Goal: Transaction & Acquisition: Purchase product/service

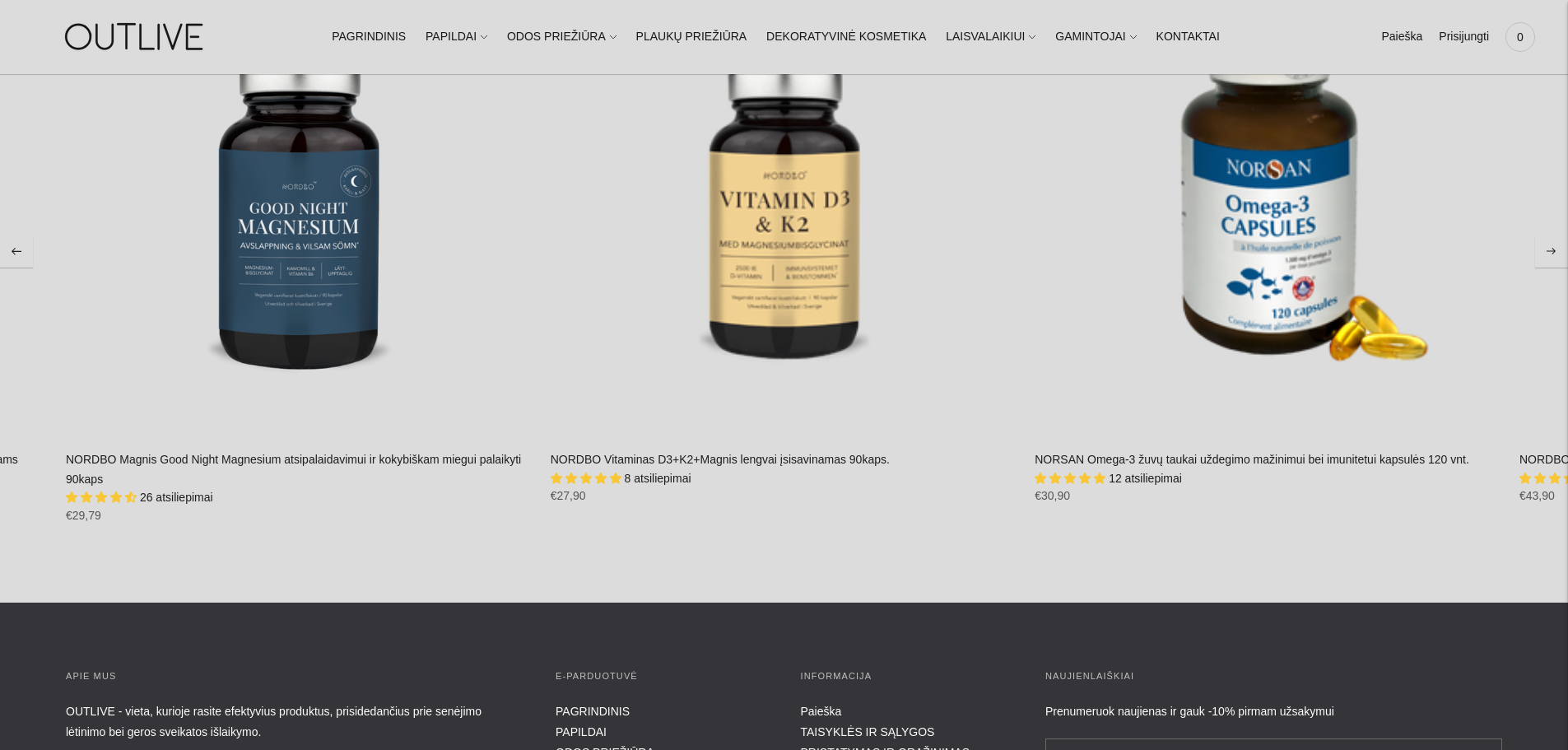
scroll to position [2799, 0]
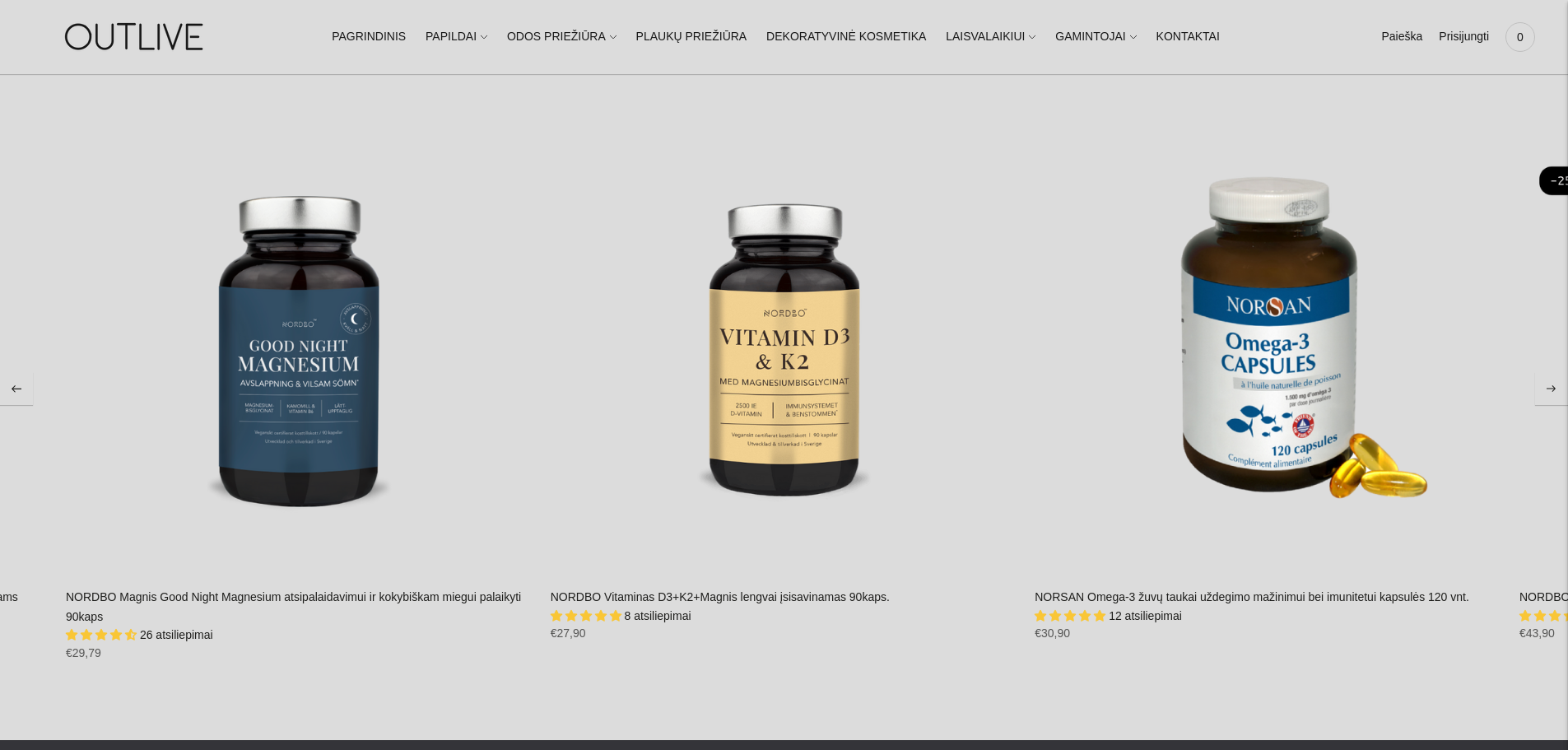
click at [1556, 386] on icon "Move to next carousel slide" at bounding box center [1550, 389] width 10 height 7
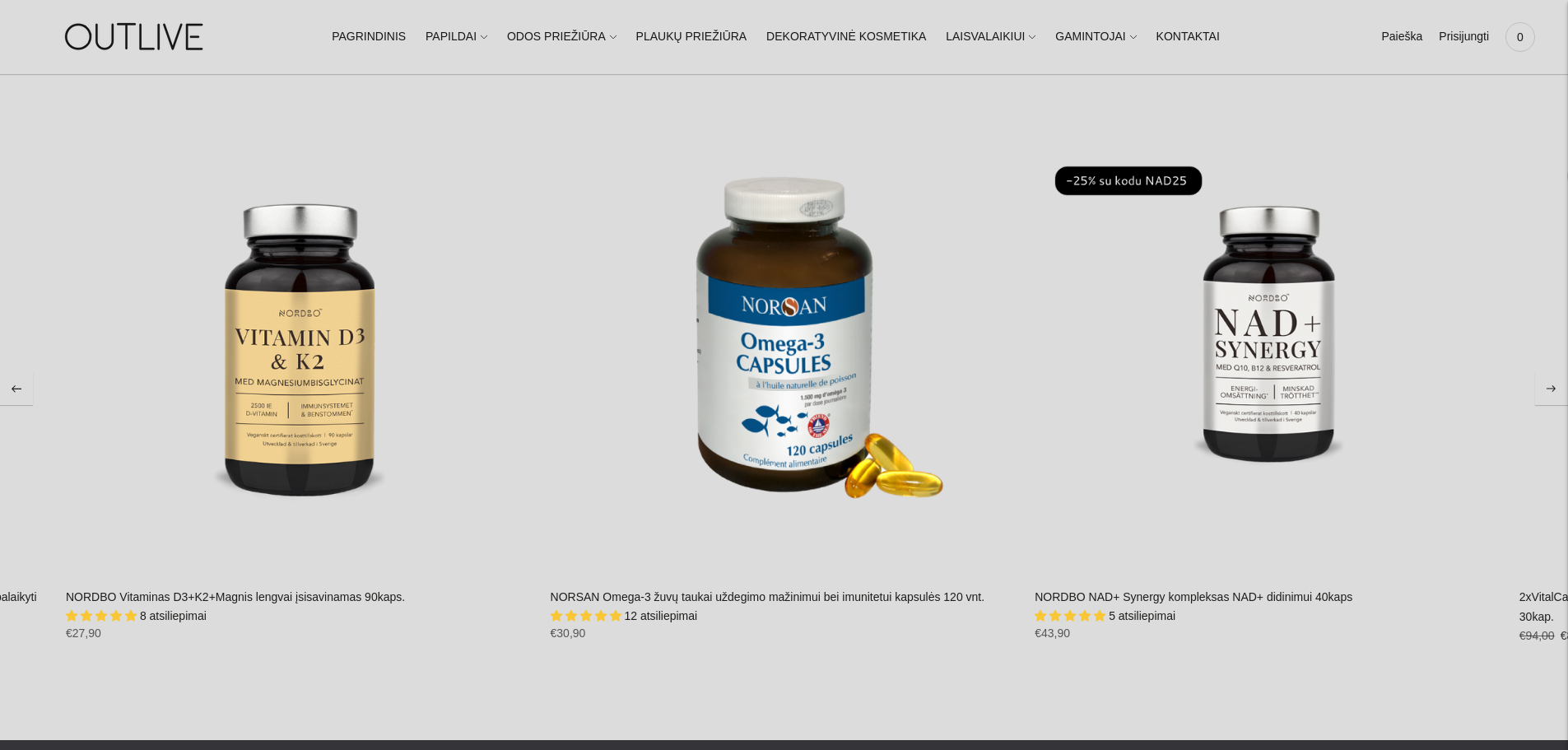
click at [1556, 386] on icon "Move to next carousel slide" at bounding box center [1550, 389] width 10 height 7
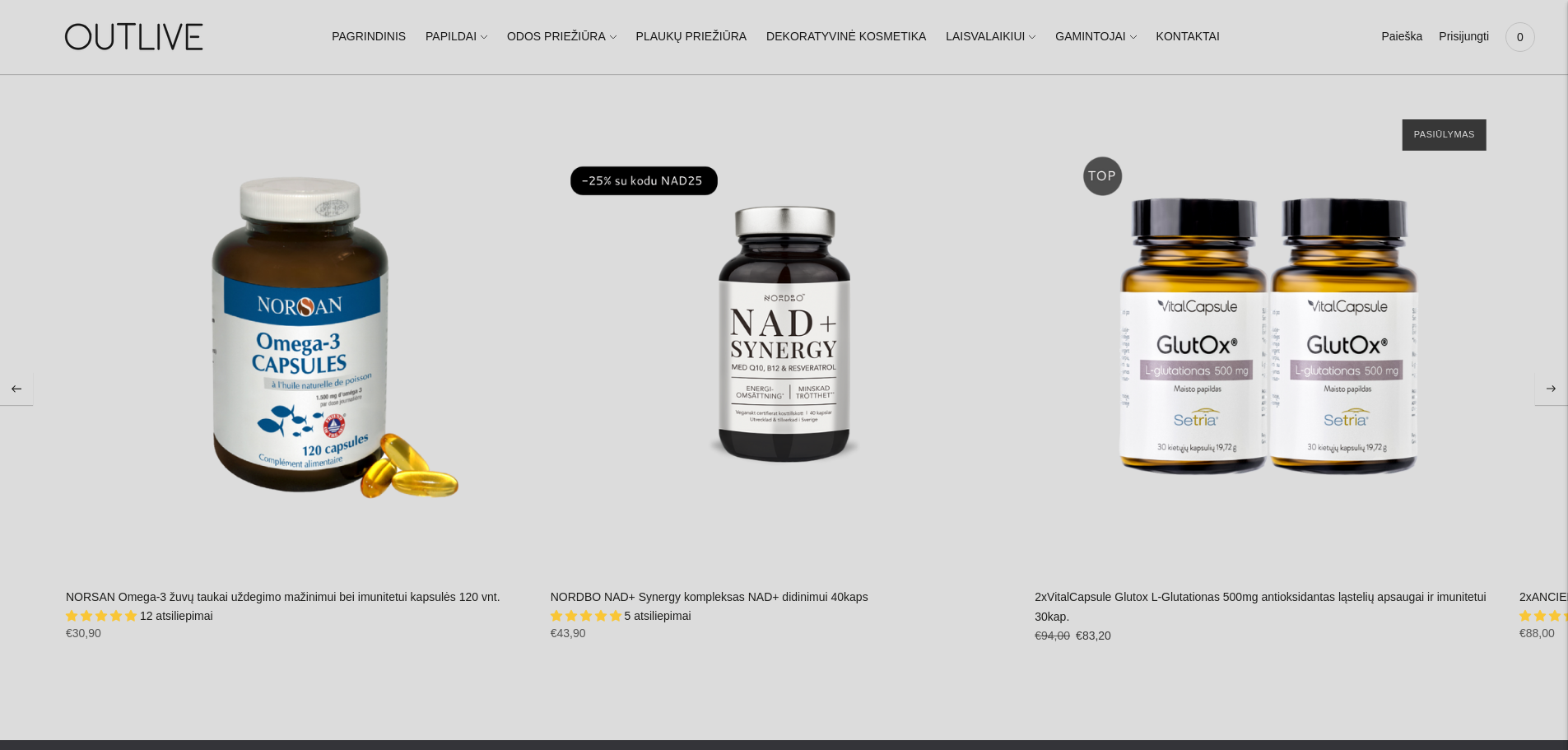
click at [1556, 386] on icon "Move to next carousel slide" at bounding box center [1550, 389] width 10 height 7
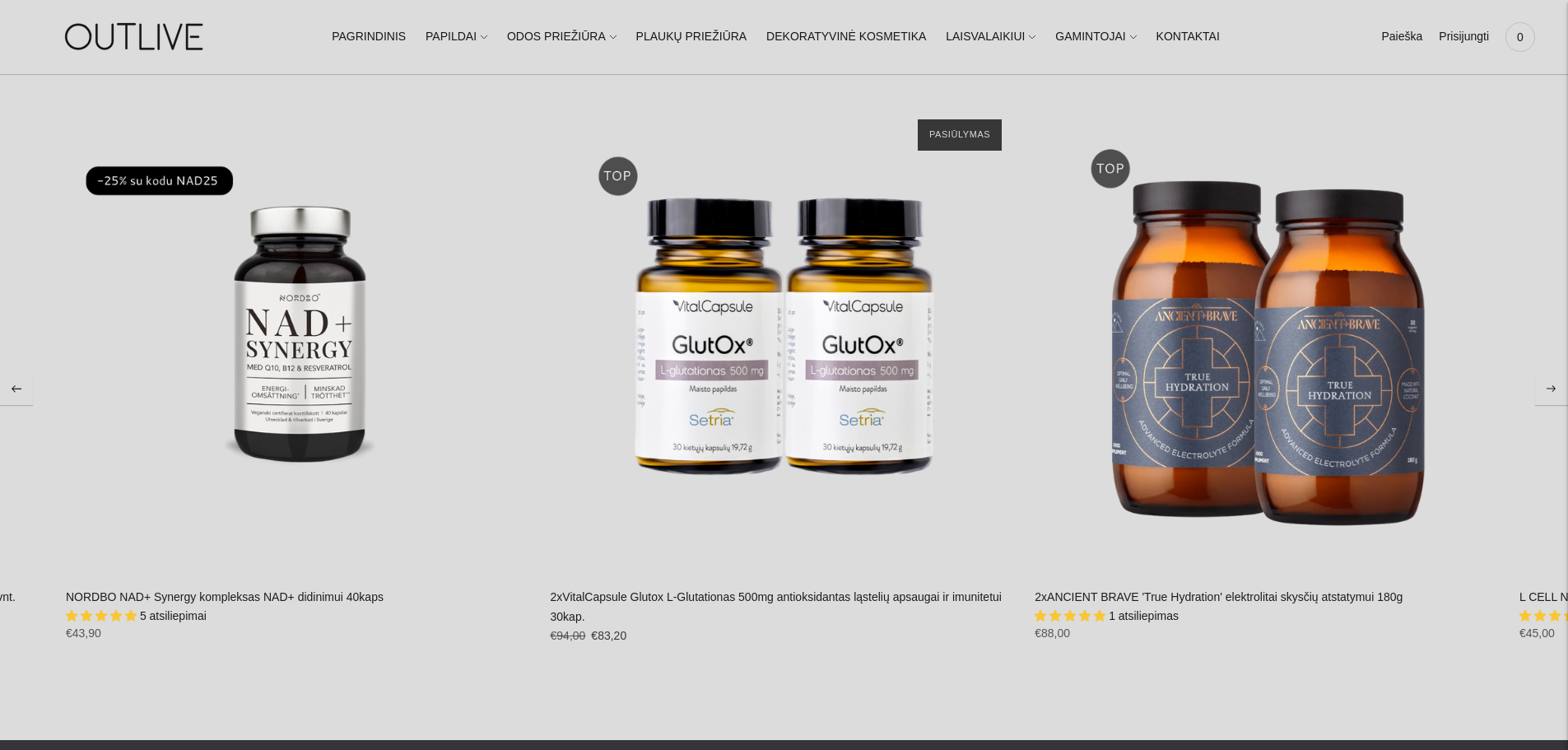
click at [1556, 386] on icon "Move to next carousel slide" at bounding box center [1550, 389] width 10 height 7
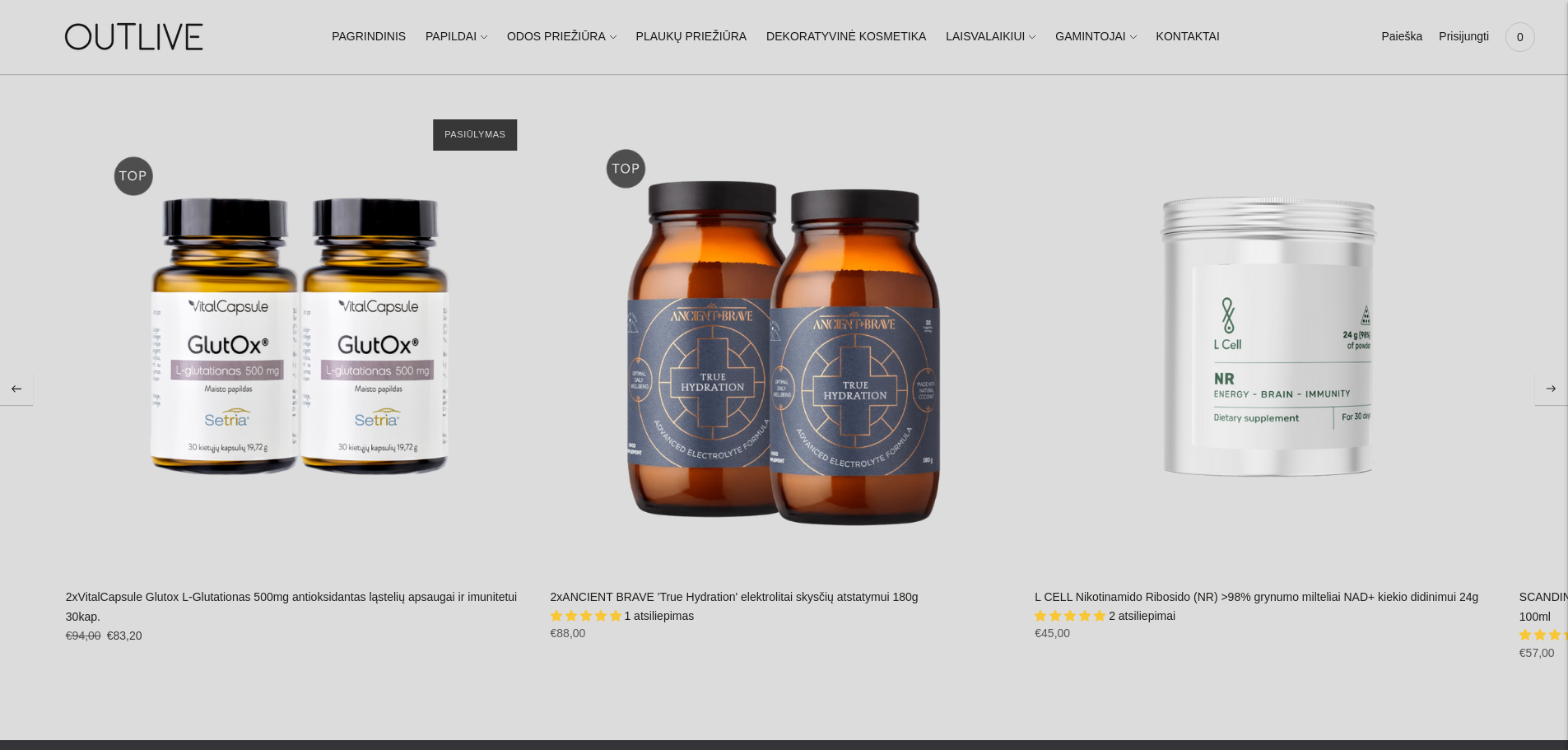
click at [1556, 386] on icon "Move to next carousel slide" at bounding box center [1550, 389] width 10 height 7
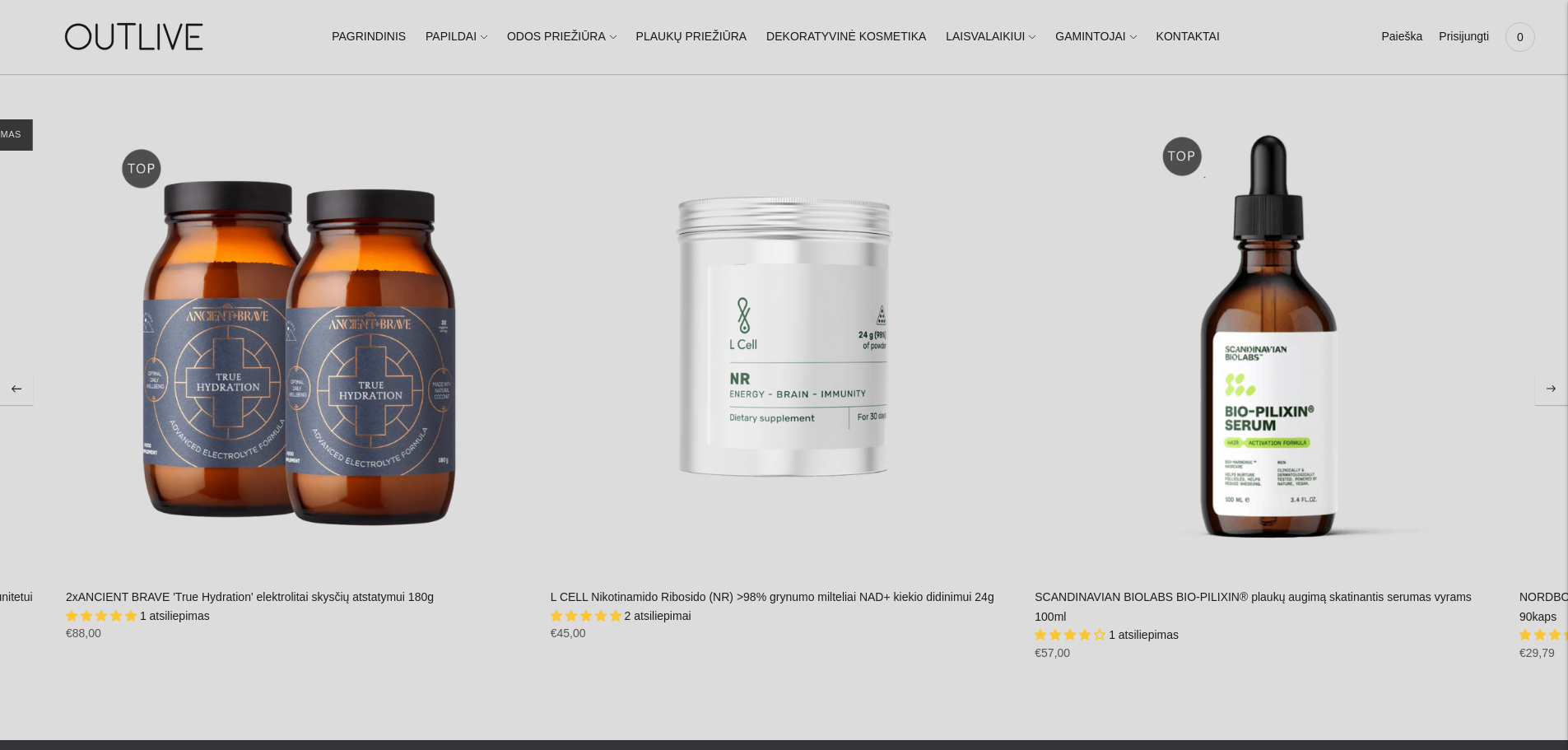
click at [1556, 386] on icon "Move to next carousel slide" at bounding box center [1550, 389] width 10 height 7
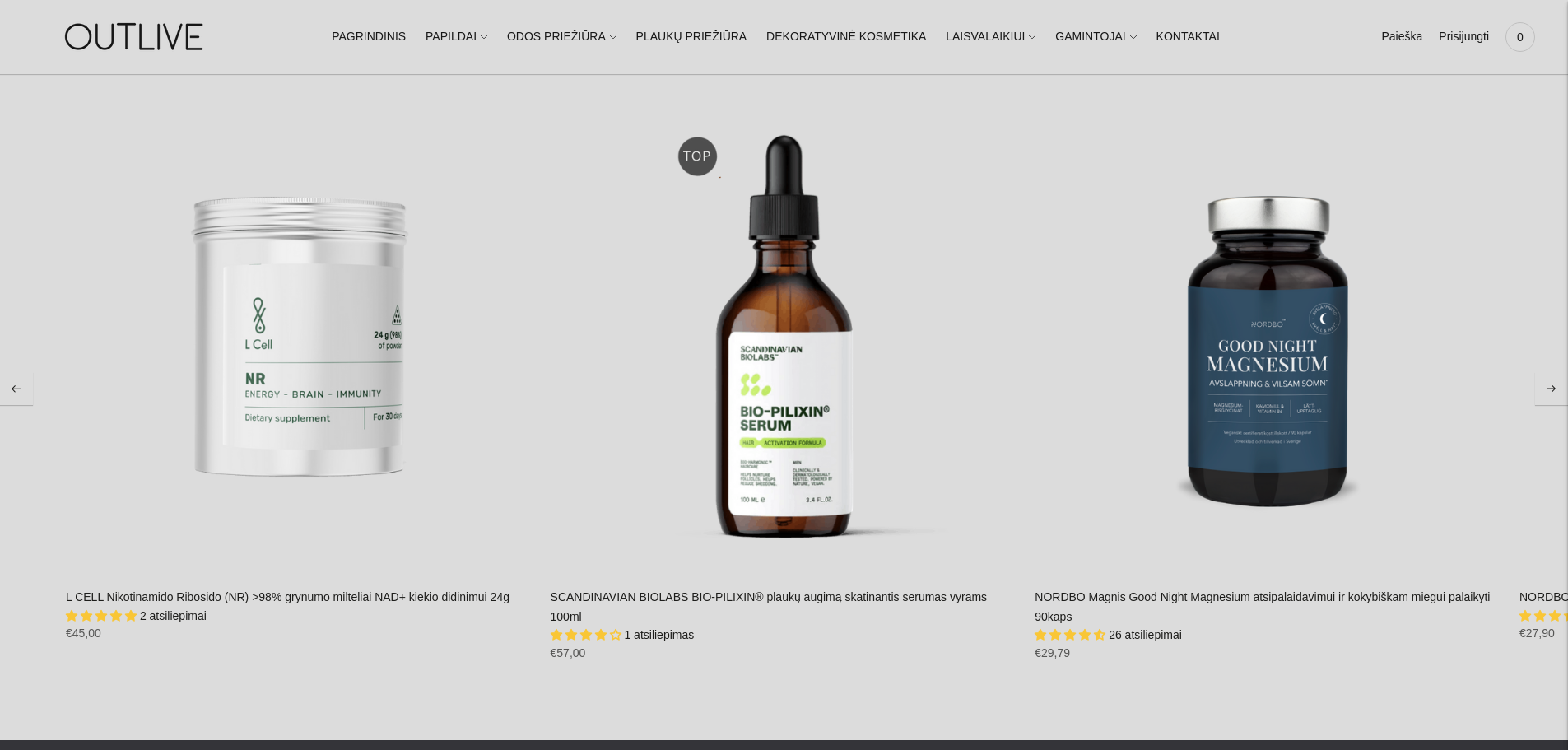
click at [1556, 386] on icon "Move to next carousel slide" at bounding box center [1550, 389] width 10 height 7
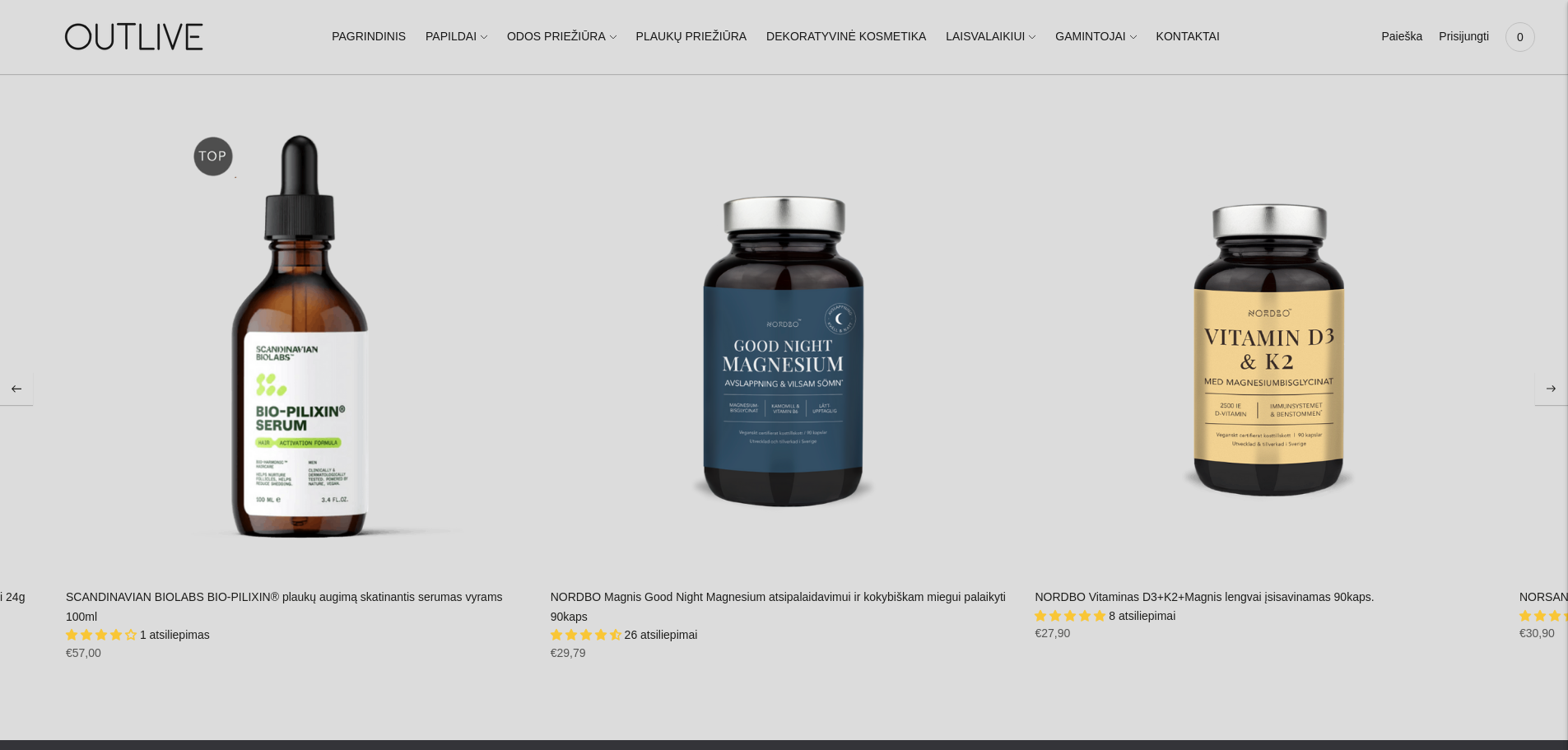
click at [727, 590] on link "NORDBO Magnis Good Night Magnesium atsipalaidavimui ir kokybiškam miegui palaik…" at bounding box center [778, 606] width 455 height 32
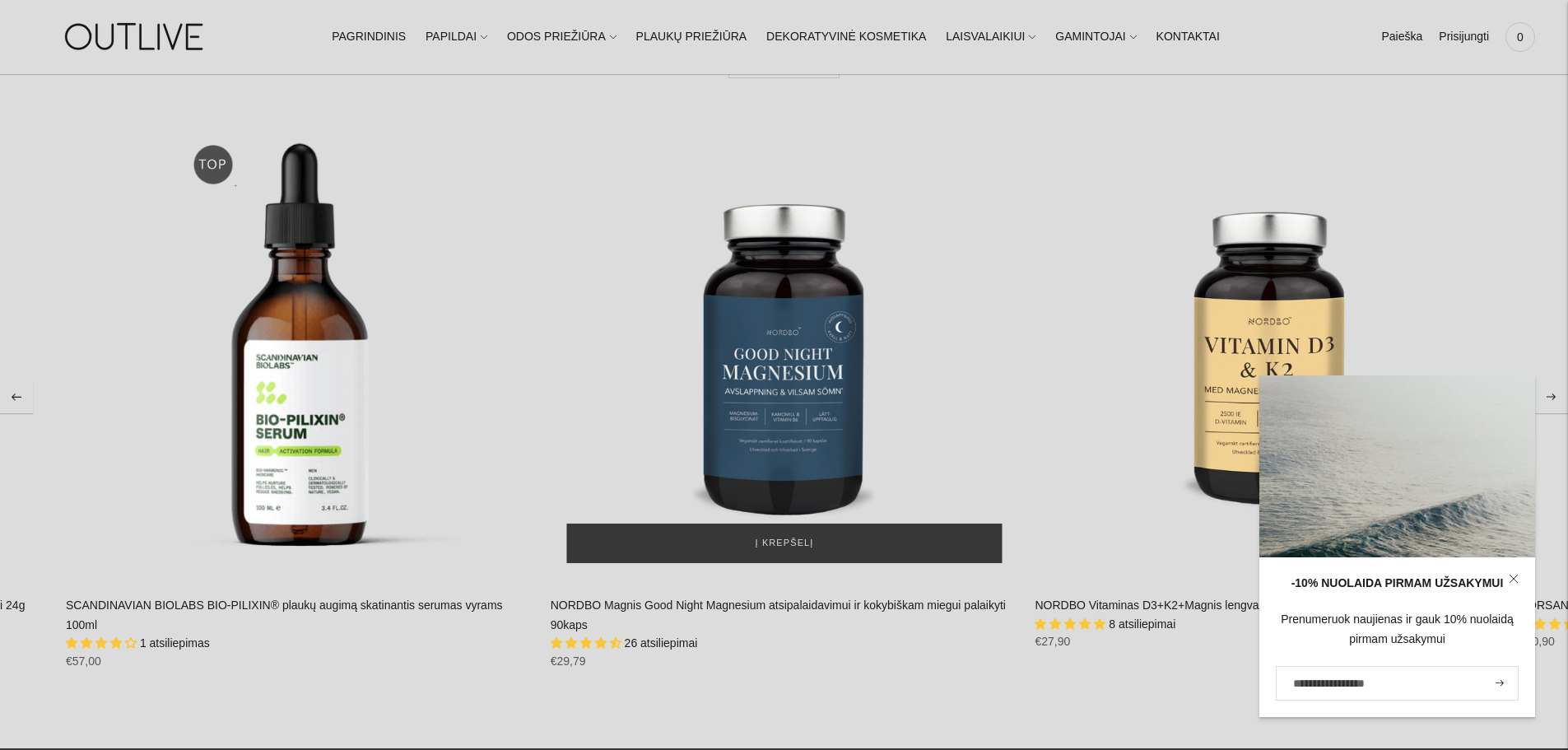
scroll to position [2782, 0]
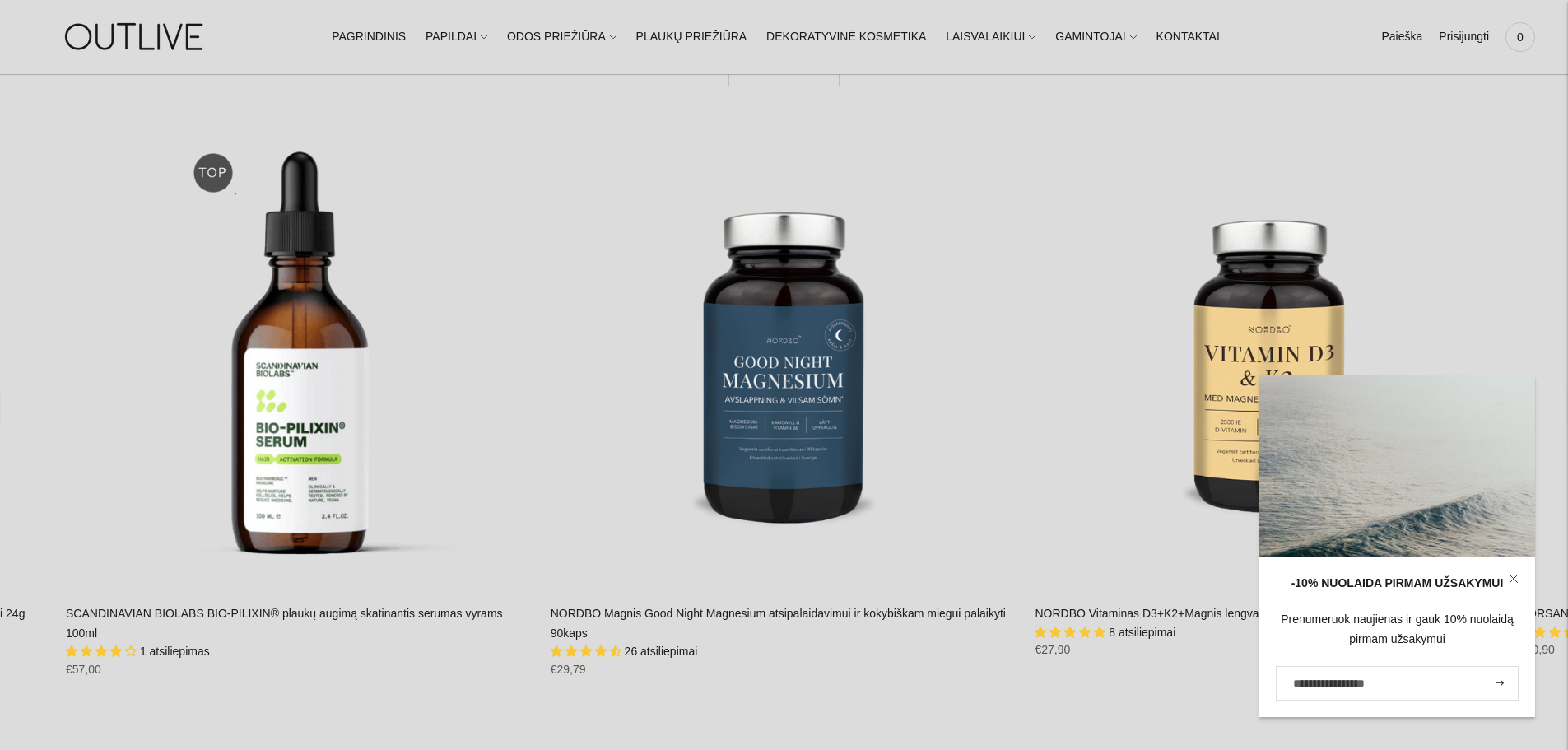
click at [1517, 579] on icon at bounding box center [1513, 578] width 10 height 10
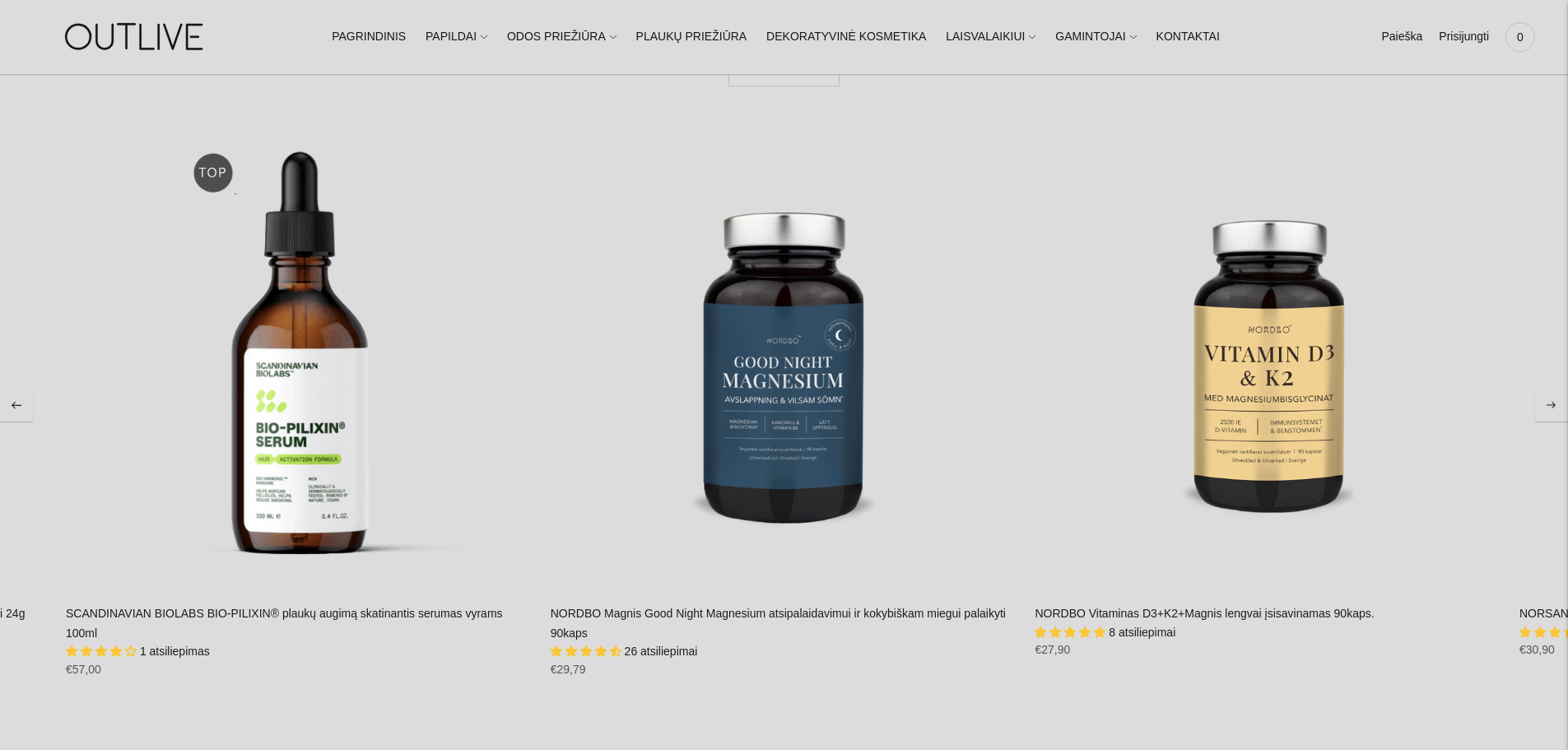
click at [1554, 395] on button "Move to next carousel slide" at bounding box center [1550, 404] width 32 height 32
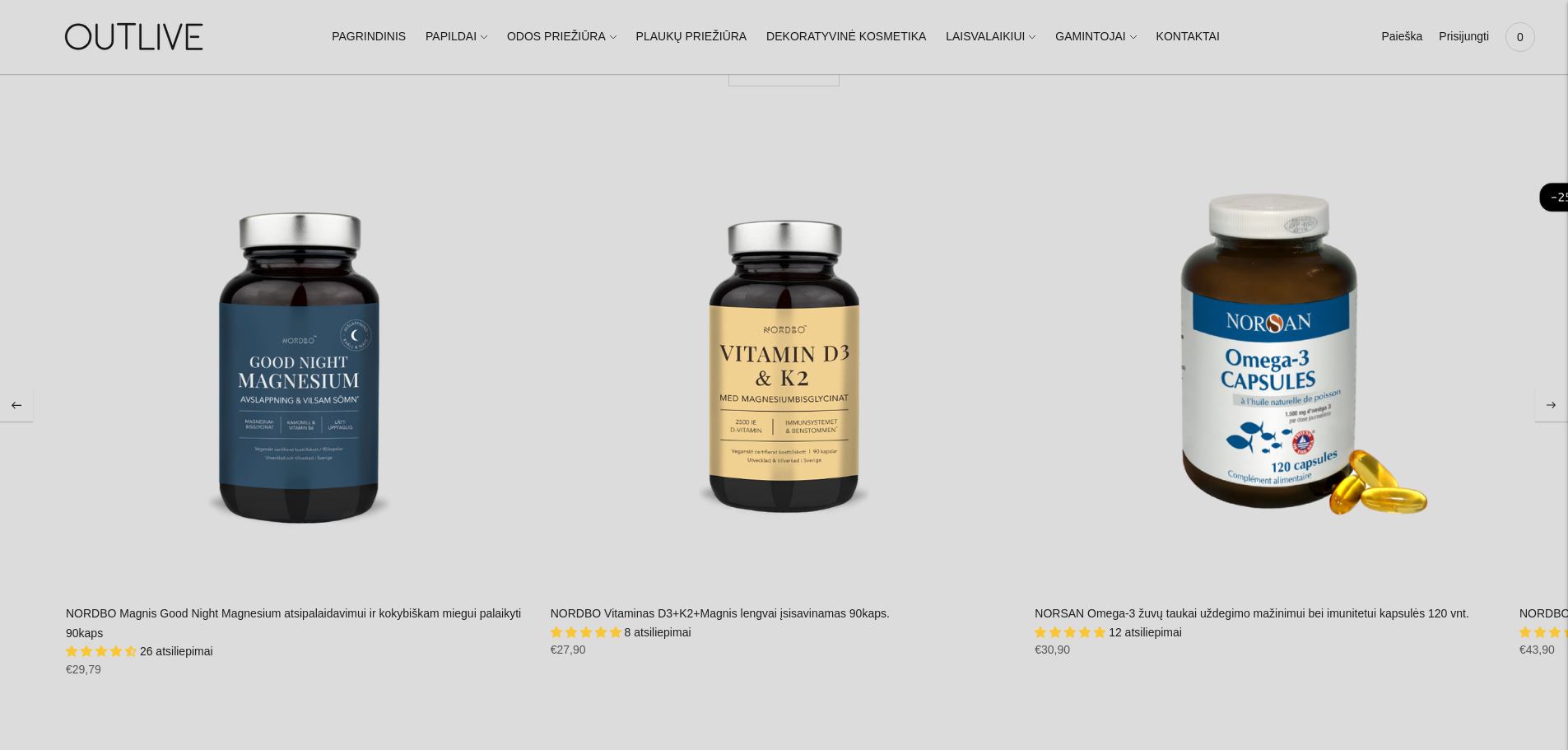
click at [1554, 395] on button "Move to next carousel slide" at bounding box center [1550, 404] width 32 height 32
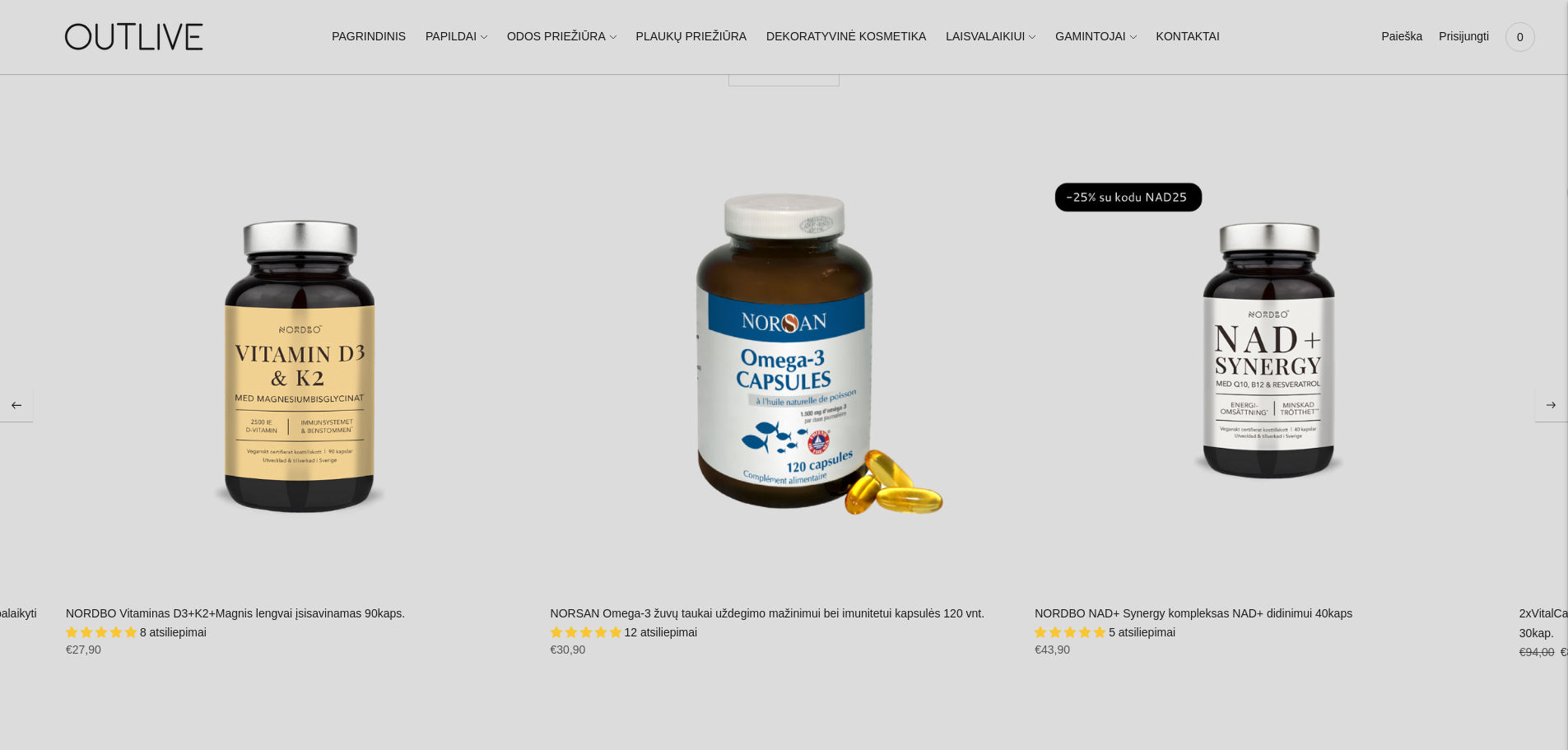
click at [1554, 395] on button "Move to next carousel slide" at bounding box center [1550, 404] width 32 height 32
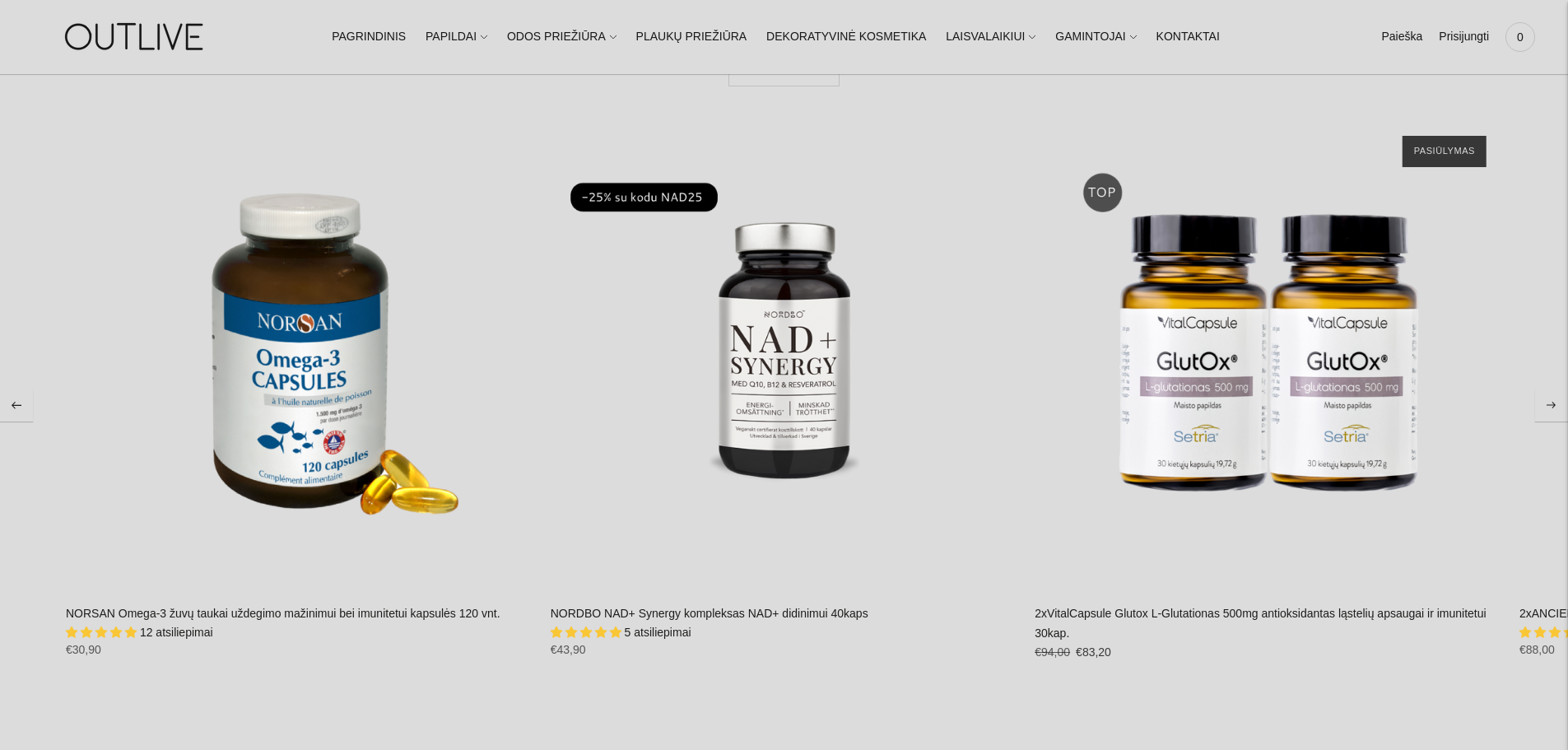
click at [1554, 395] on button "Move to next carousel slide" at bounding box center [1550, 404] width 32 height 32
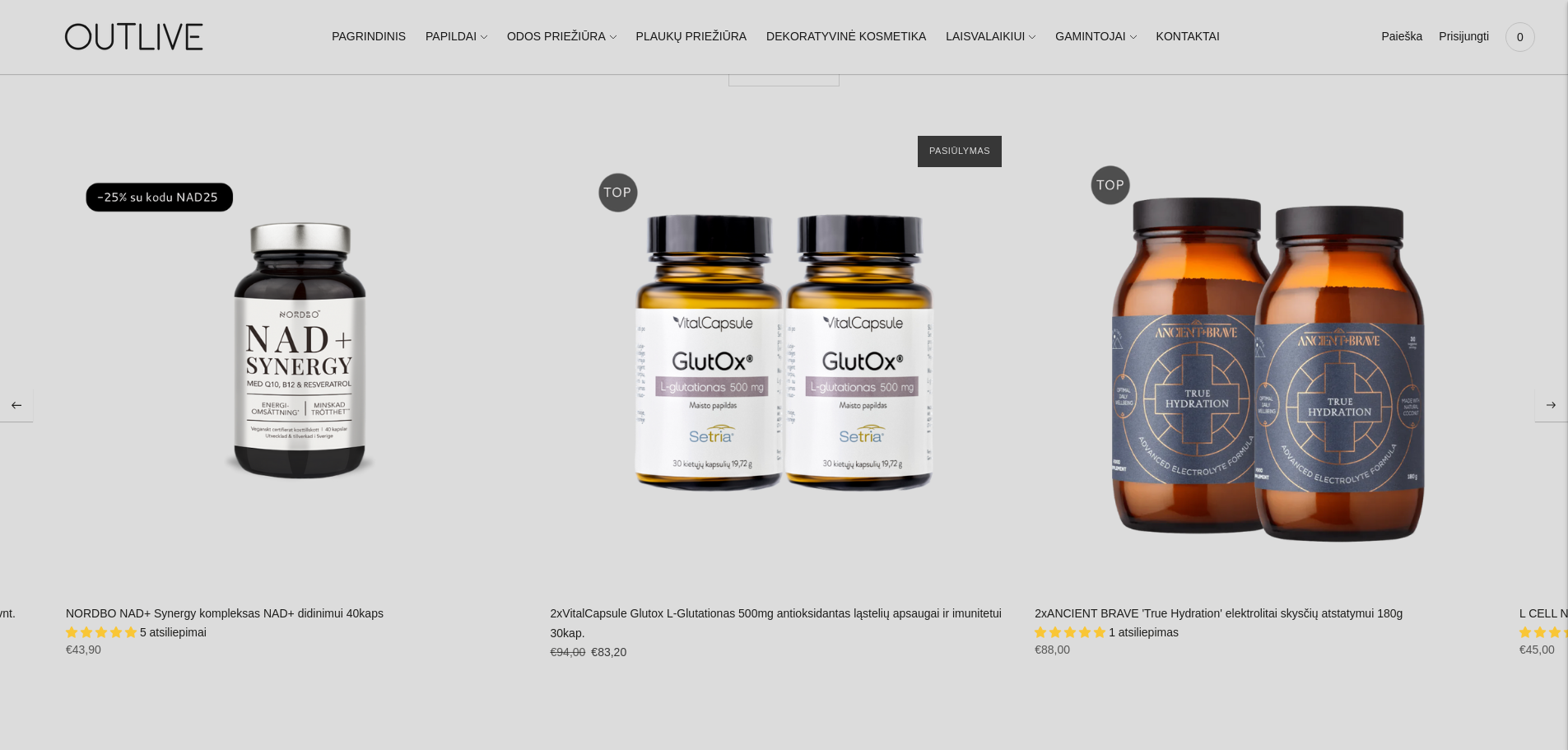
click at [1554, 395] on button "Move to next carousel slide" at bounding box center [1550, 404] width 32 height 32
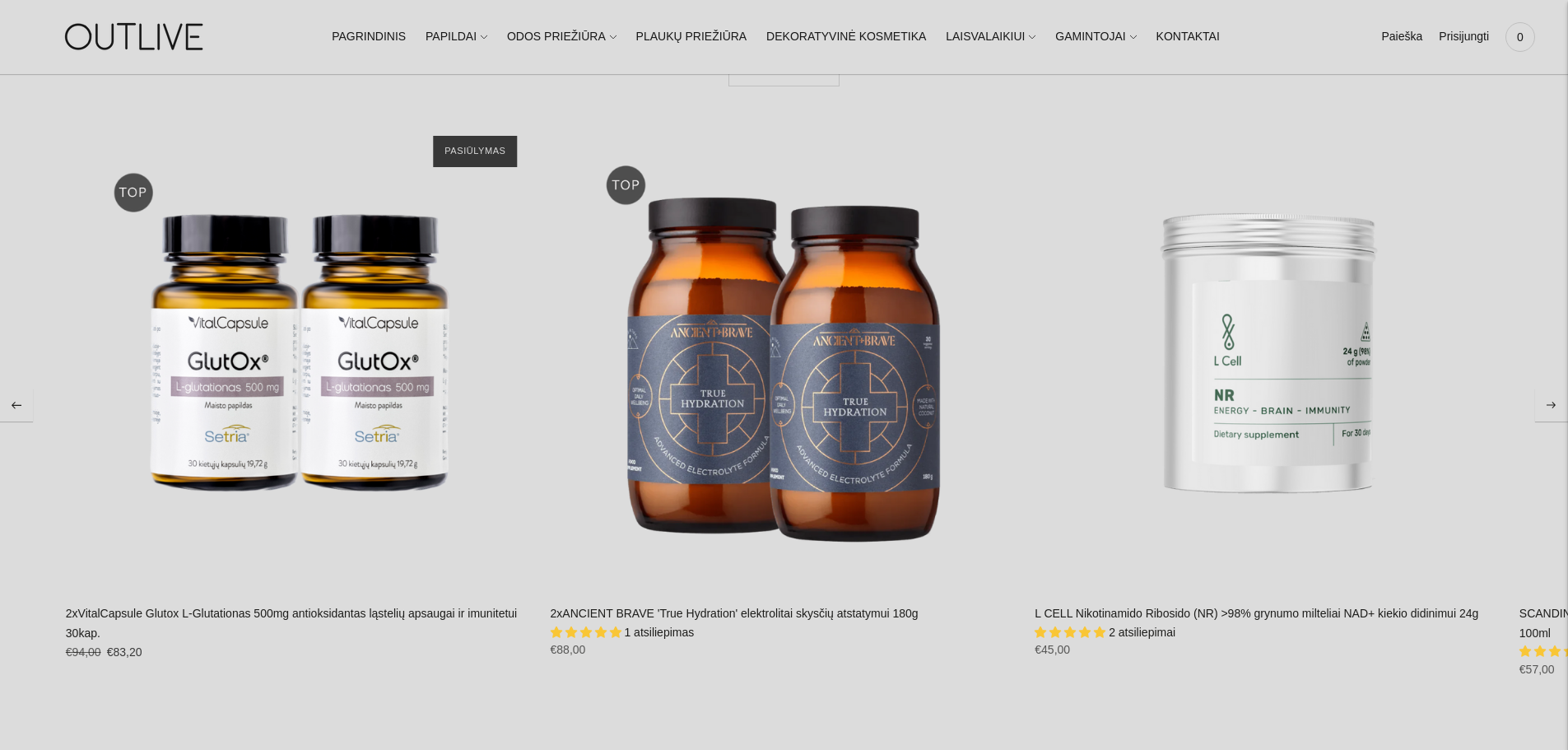
click at [1554, 395] on button "Move to next carousel slide" at bounding box center [1550, 404] width 32 height 32
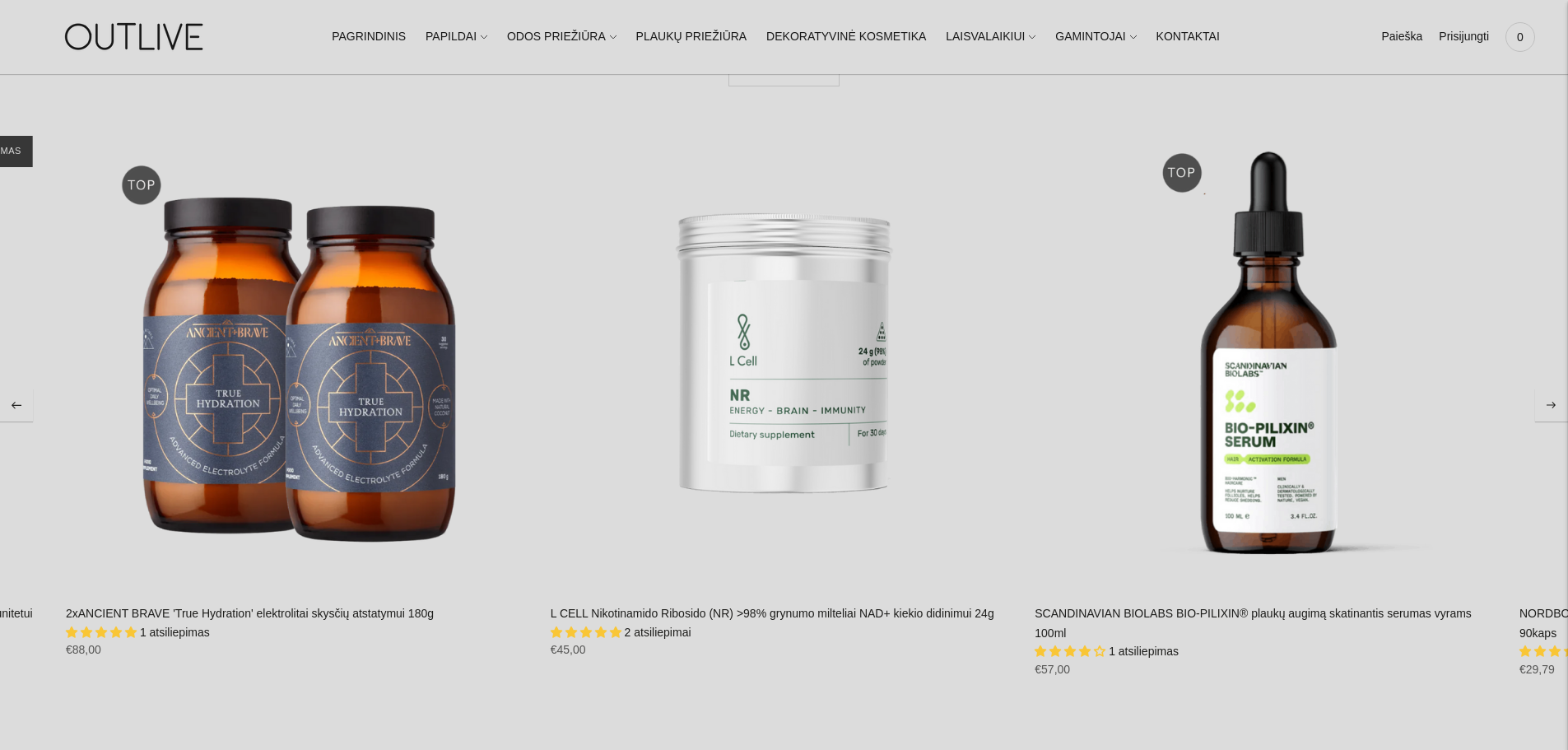
click at [1554, 395] on button "Move to next carousel slide" at bounding box center [1550, 404] width 32 height 32
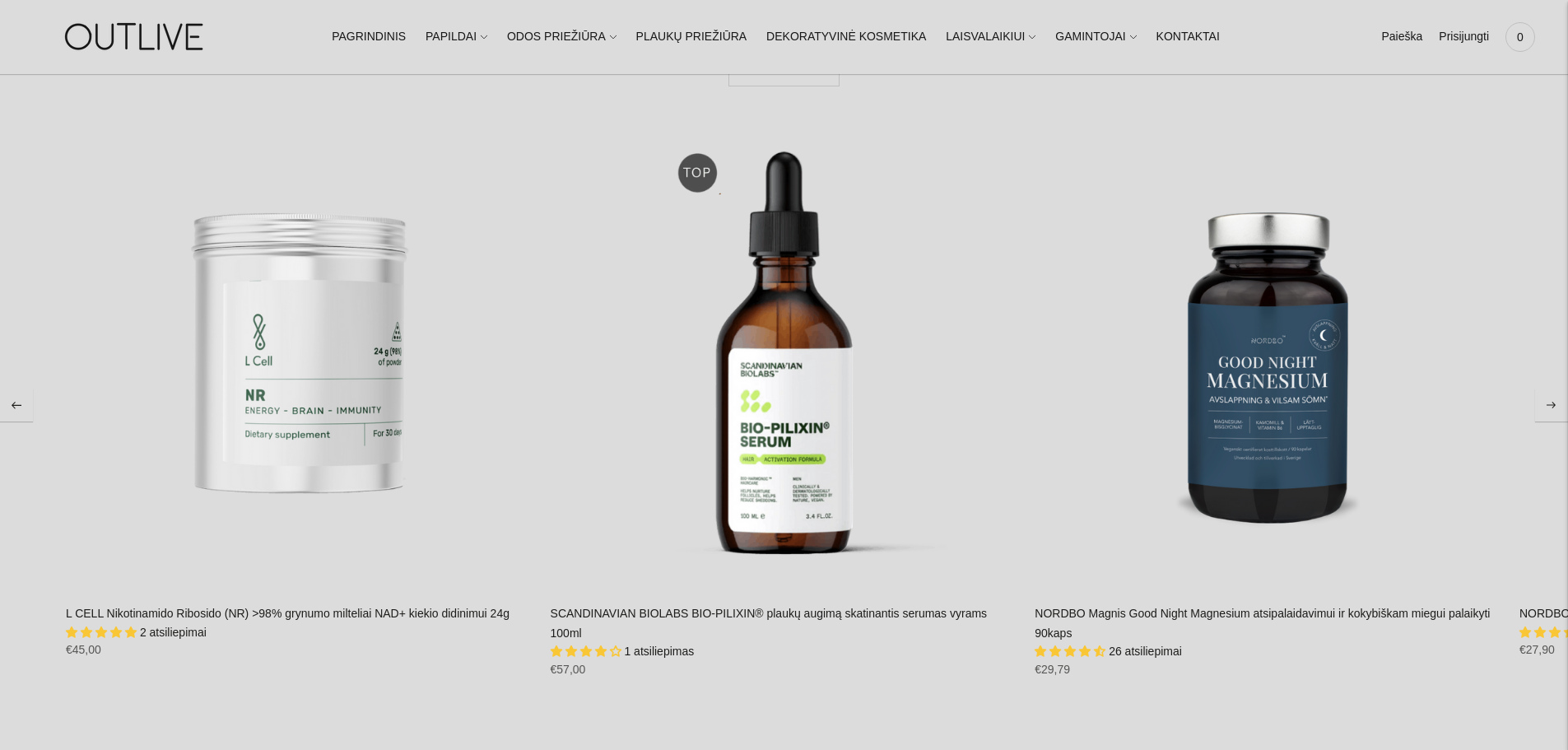
click at [1554, 395] on button "Move to next carousel slide" at bounding box center [1550, 404] width 32 height 32
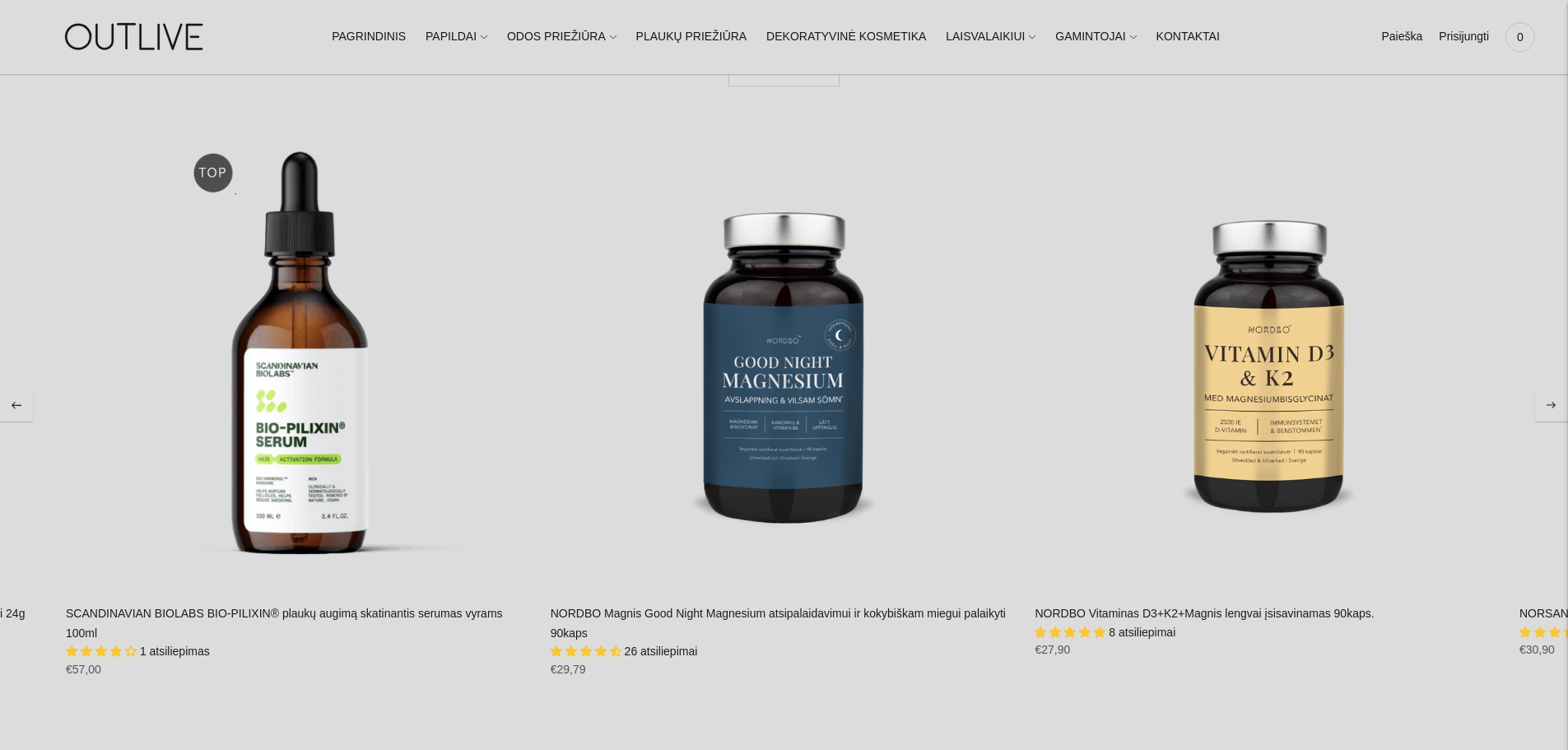
click at [1554, 395] on button "Move to next carousel slide" at bounding box center [1550, 404] width 32 height 32
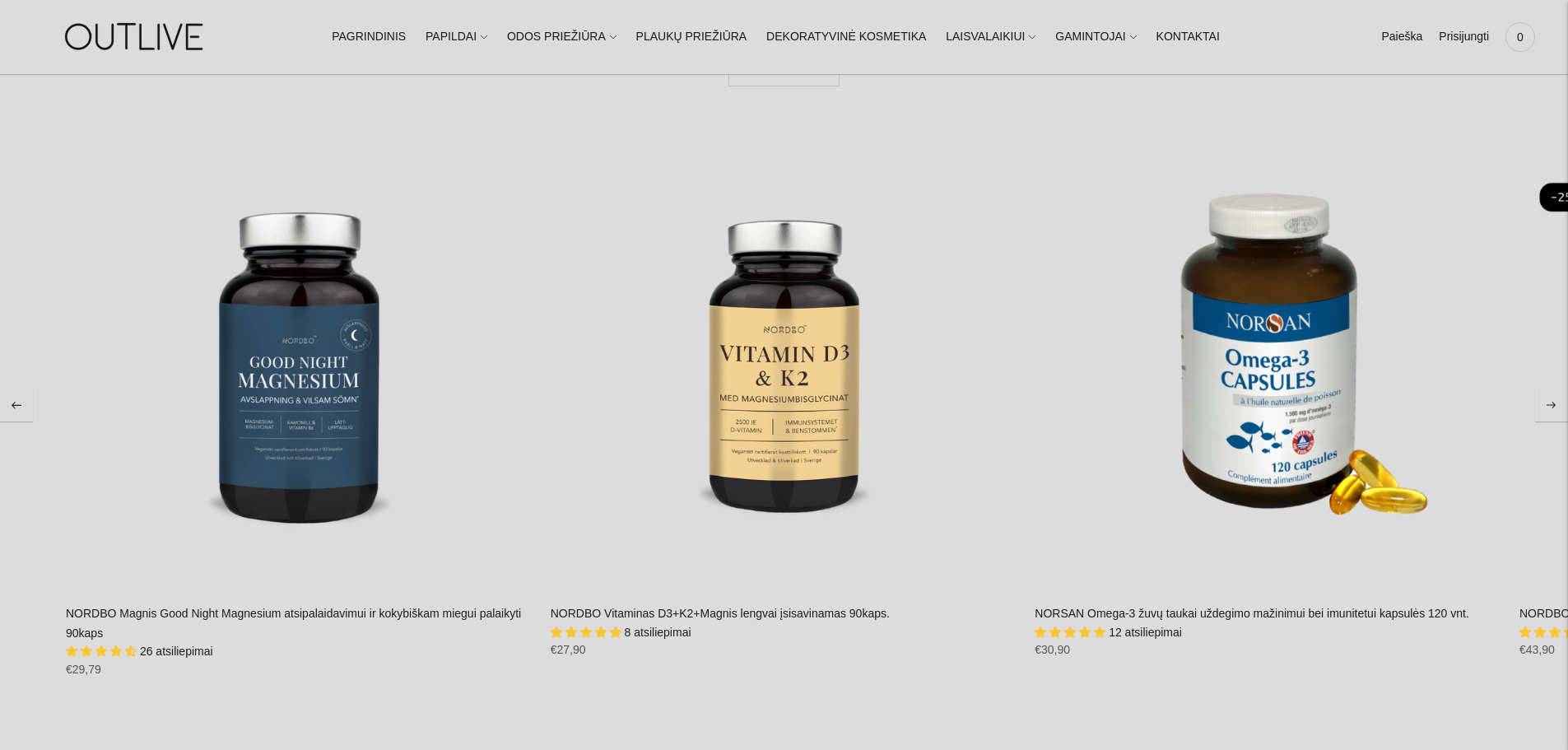
click at [1554, 395] on button "Move to next carousel slide" at bounding box center [1550, 404] width 32 height 32
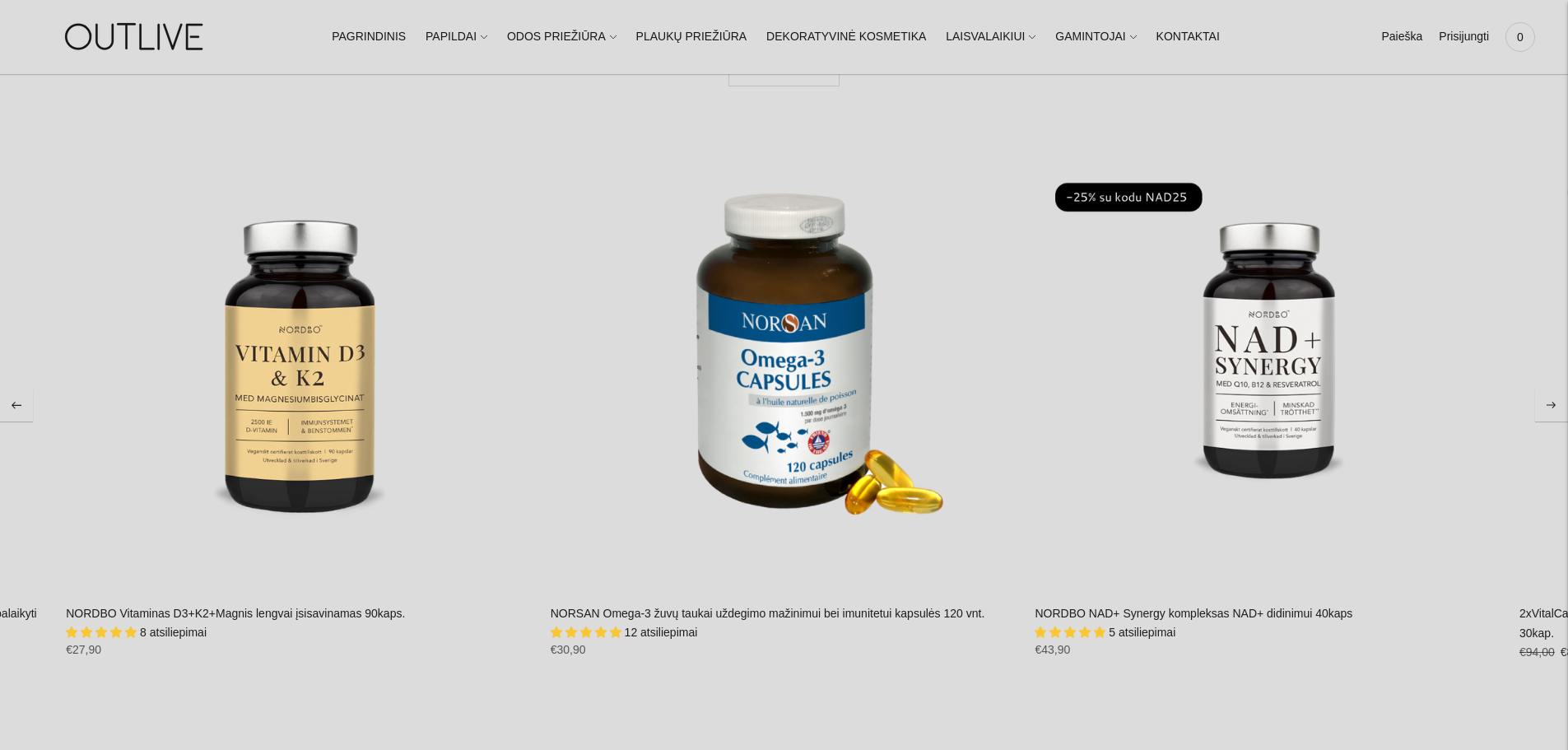
click at [1554, 395] on button "Move to next carousel slide" at bounding box center [1550, 404] width 32 height 32
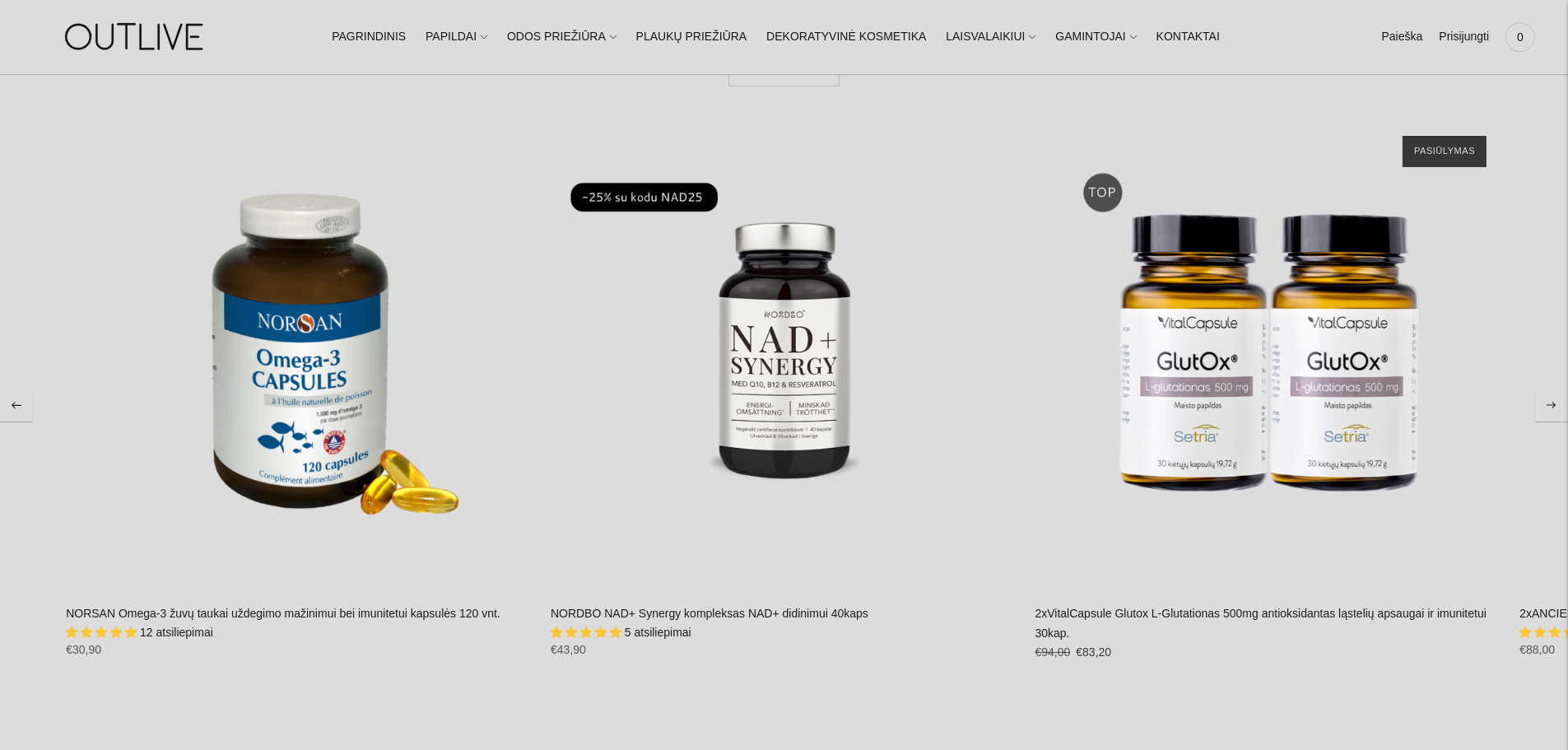
click at [1554, 395] on button "Move to next carousel slide" at bounding box center [1550, 404] width 32 height 32
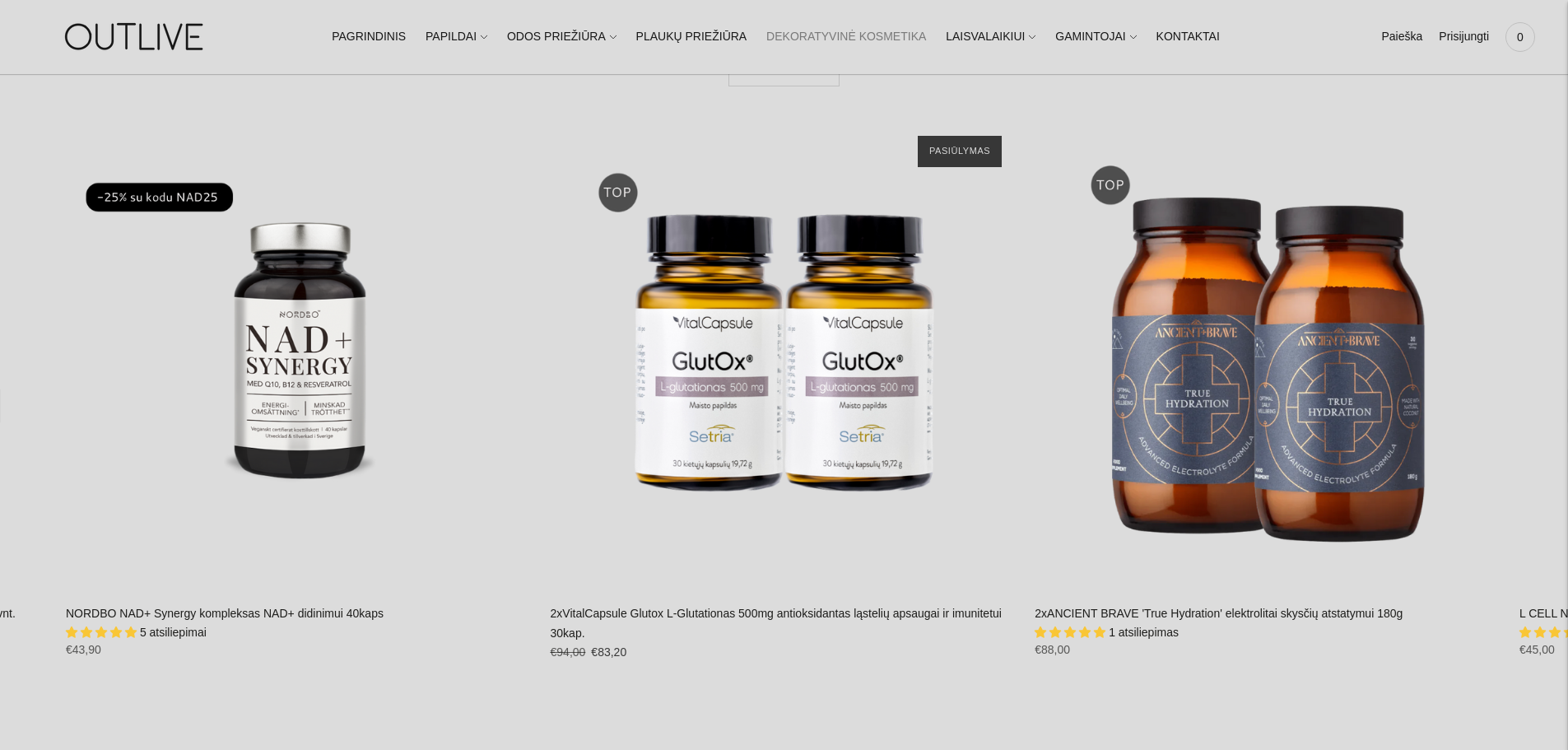
click at [836, 37] on link "DEKORATYVINĖ KOSMETIKA" at bounding box center [846, 37] width 160 height 36
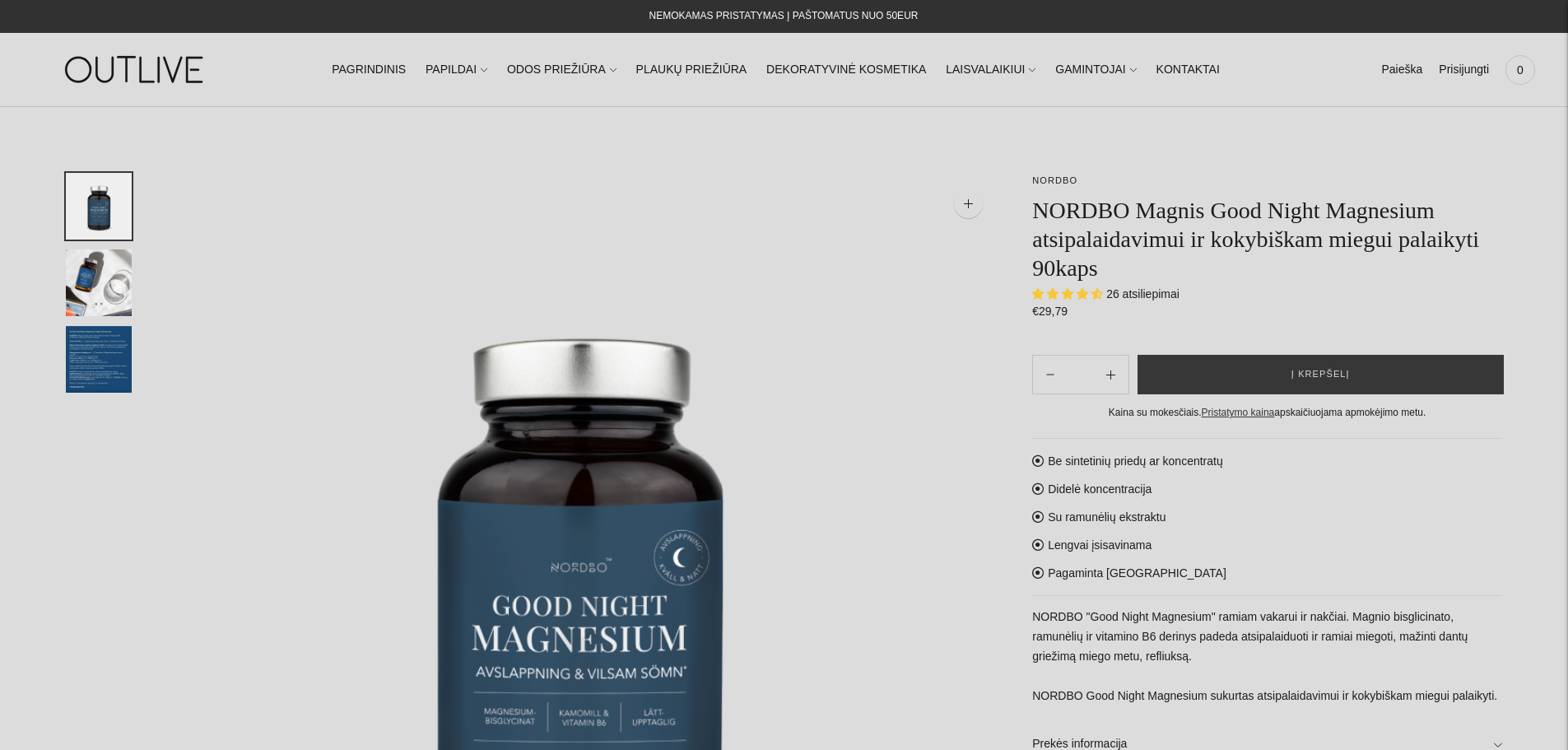
select select "**********"
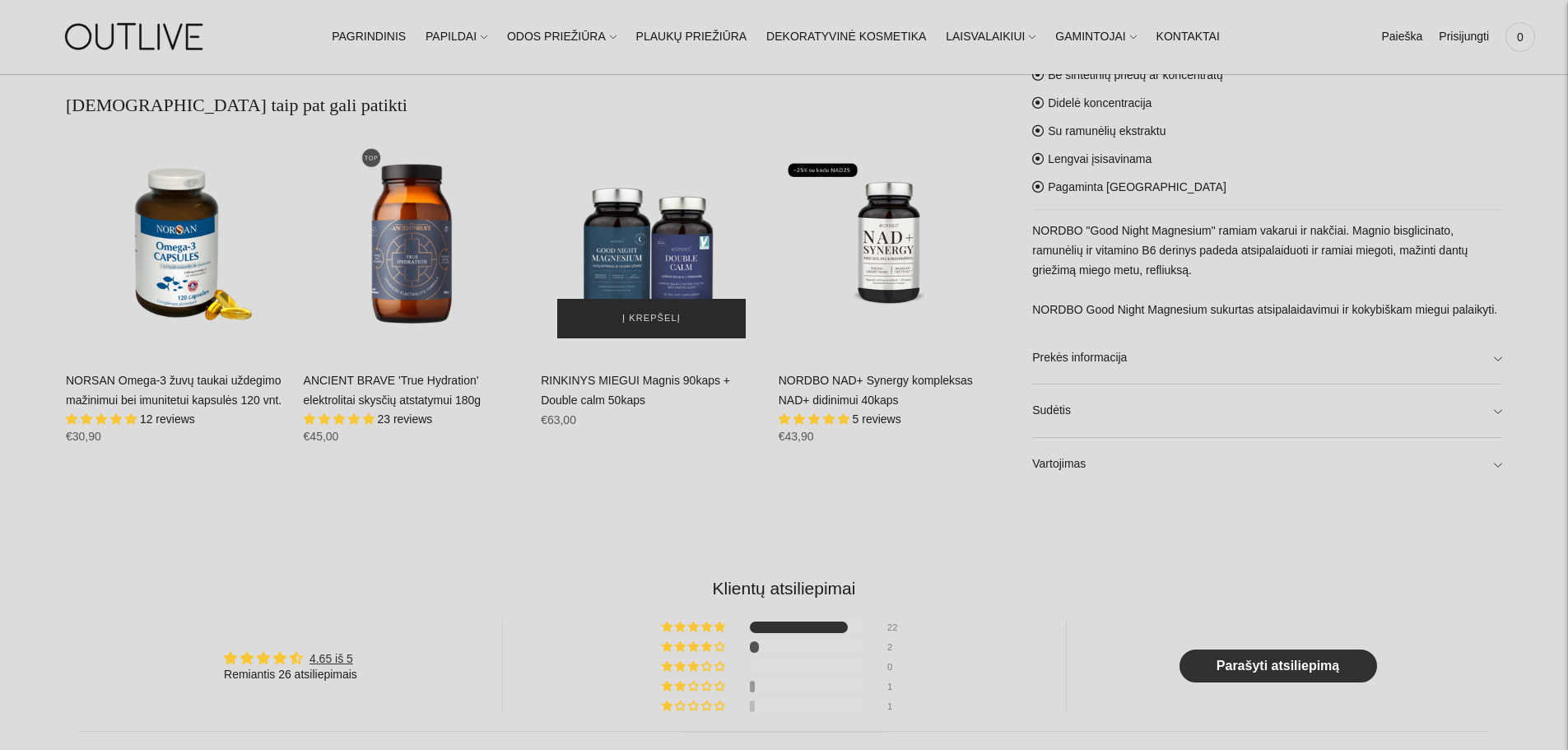
scroll to position [1235, 0]
click at [1500, 461] on link "Vartojimas" at bounding box center [1266, 464] width 470 height 53
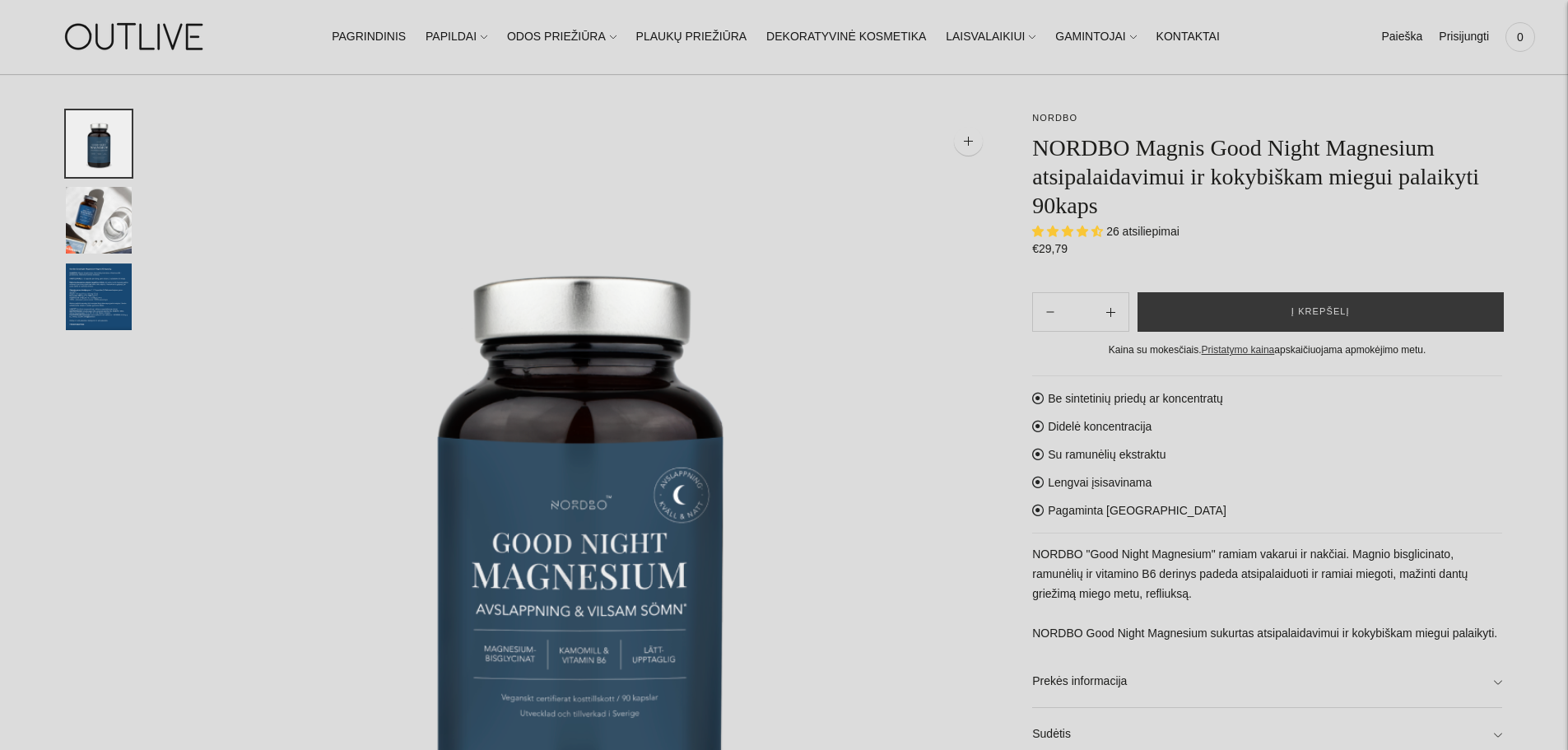
scroll to position [0, 0]
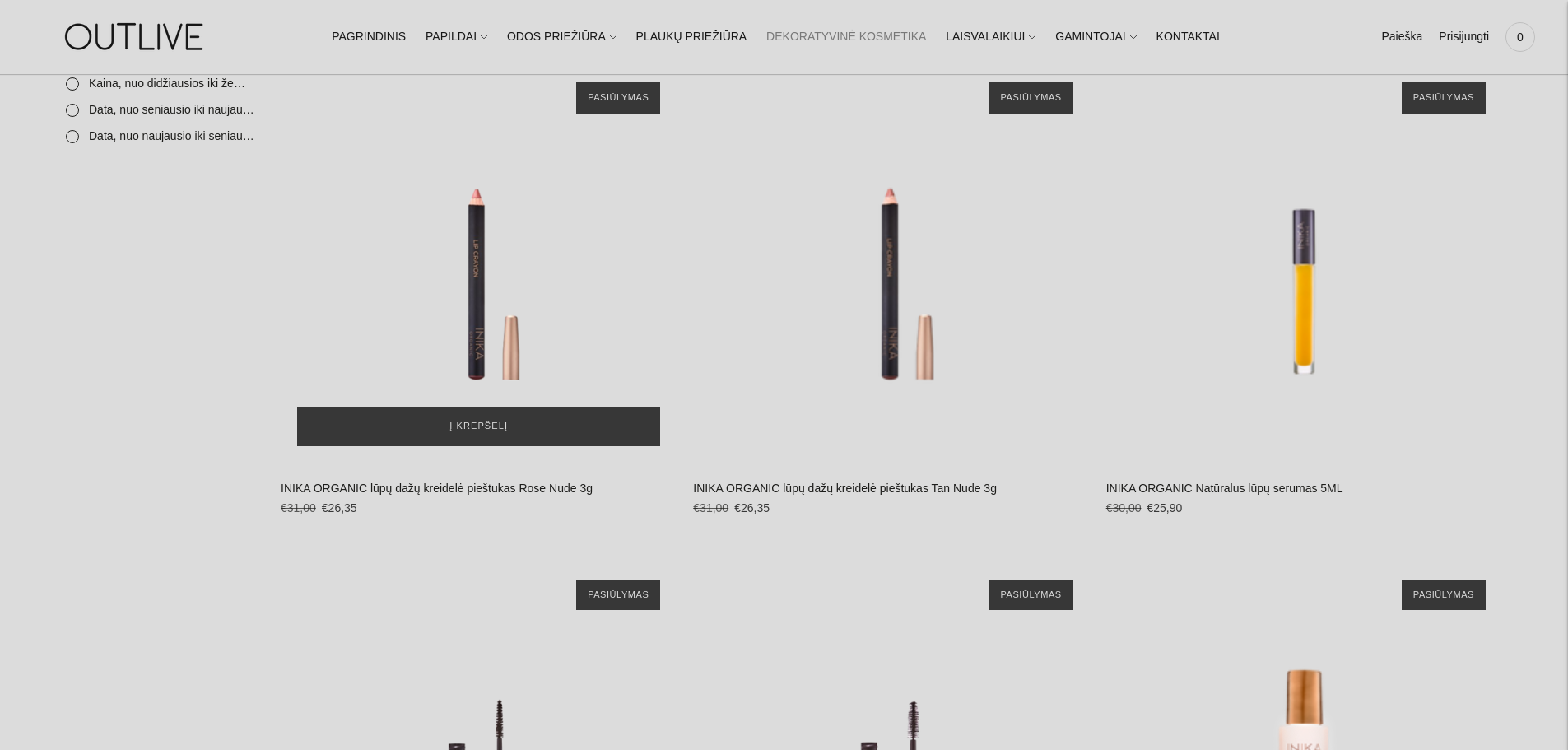
scroll to position [576, 0]
